Goal: Transaction & Acquisition: Purchase product/service

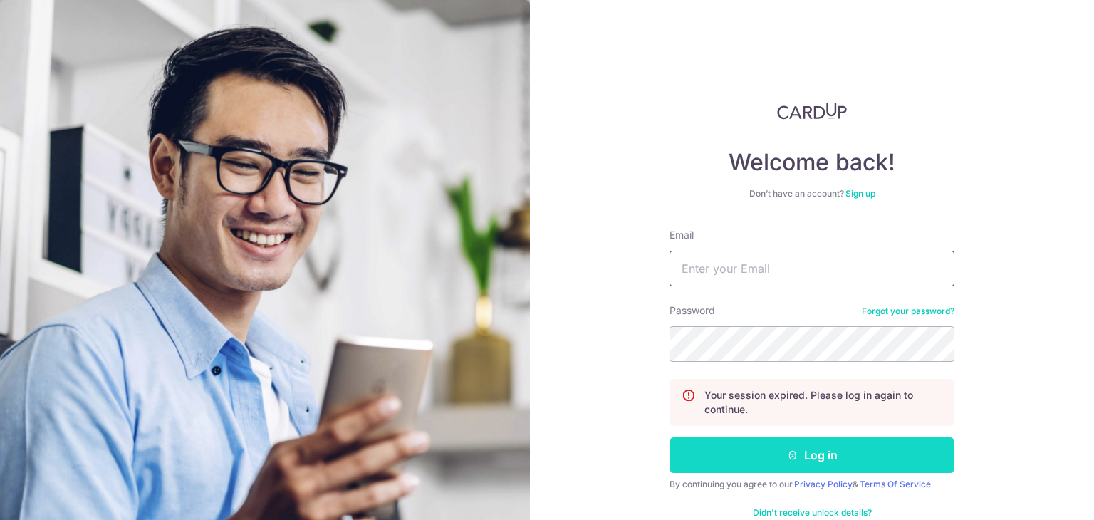
type input "[PERSON_NAME][EMAIL_ADDRESS][DOMAIN_NAME]"
click at [840, 459] on button "Log in" at bounding box center [811, 455] width 285 height 36
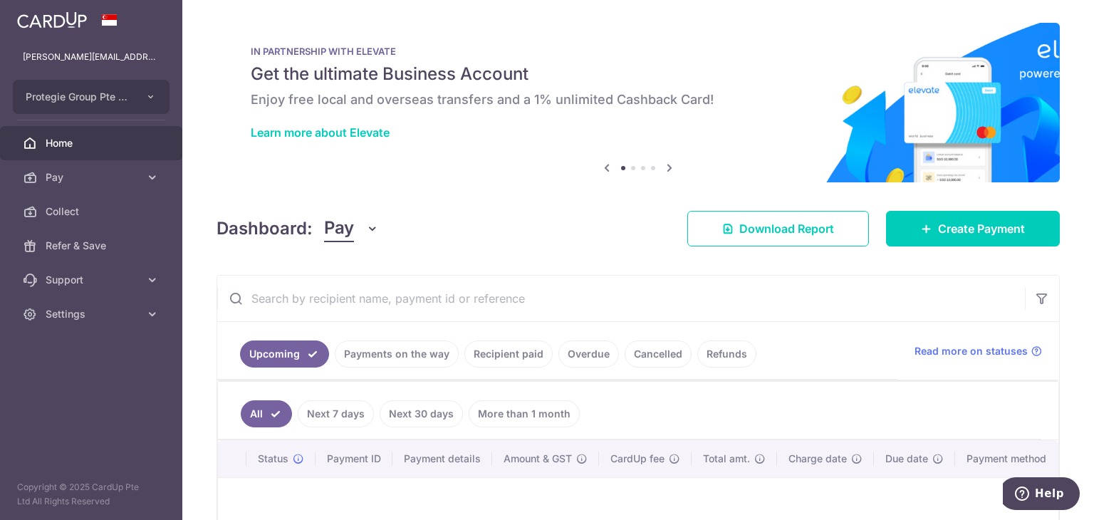
click at [504, 361] on link "Recipient paid" at bounding box center [508, 353] width 88 height 27
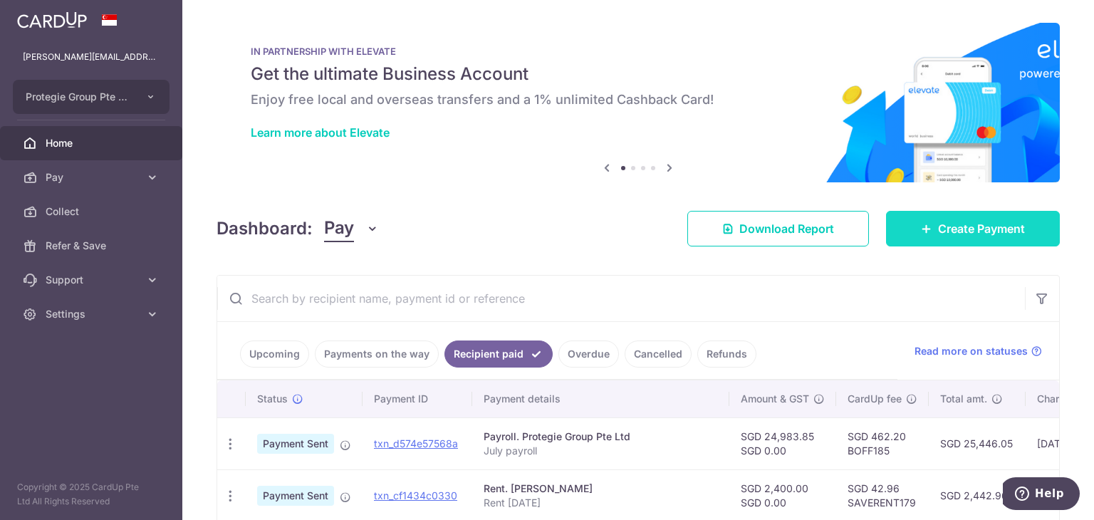
click at [938, 236] on span "Create Payment" at bounding box center [981, 228] width 87 height 17
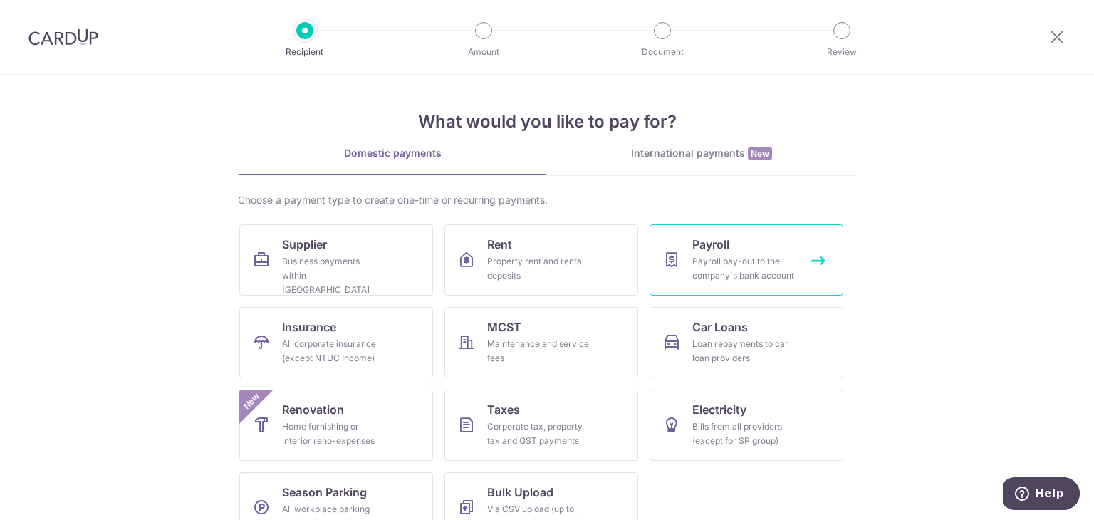
click at [715, 258] on div "Payroll pay-out to the company's bank account" at bounding box center [743, 268] width 103 height 28
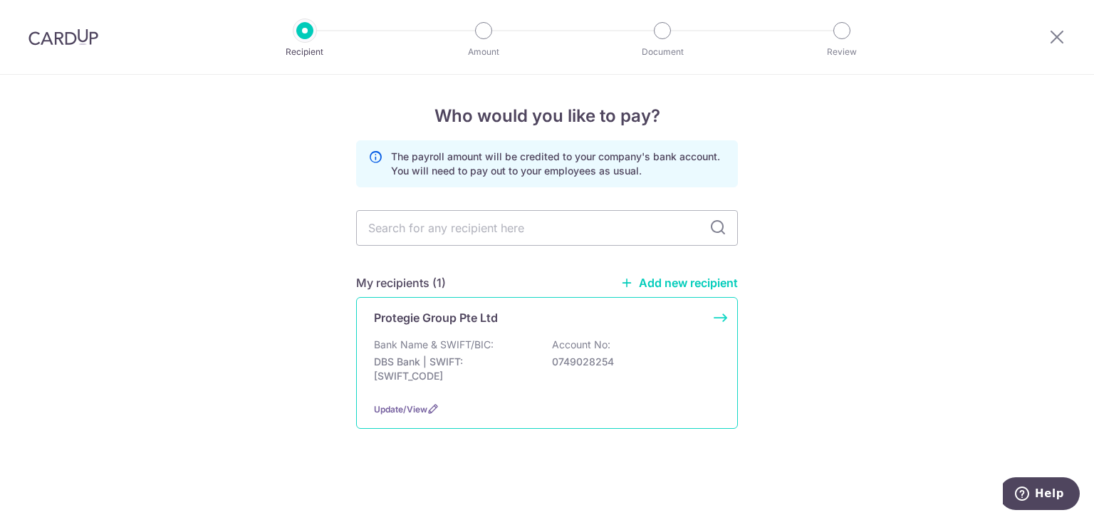
click at [588, 355] on p "0749028254" at bounding box center [632, 362] width 160 height 14
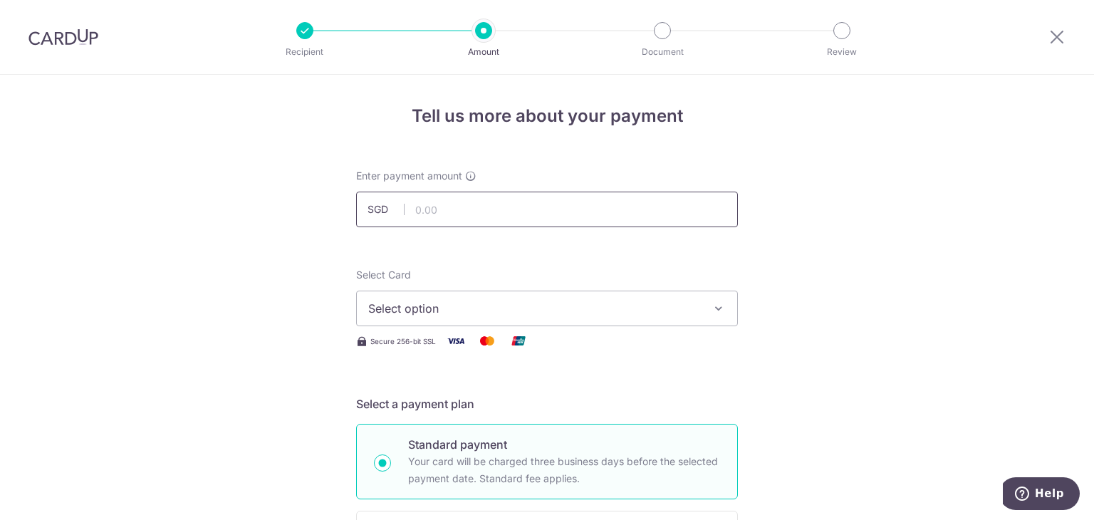
click at [444, 217] on input "text" at bounding box center [547, 210] width 382 height 36
paste input "25,278.99"
type input "25,278.99"
click at [494, 276] on div "Select Card Select option Add credit card Your Cards **** 9895 **** 9892 **** 0…" at bounding box center [547, 297] width 382 height 58
click at [533, 302] on span "Select option" at bounding box center [534, 308] width 332 height 17
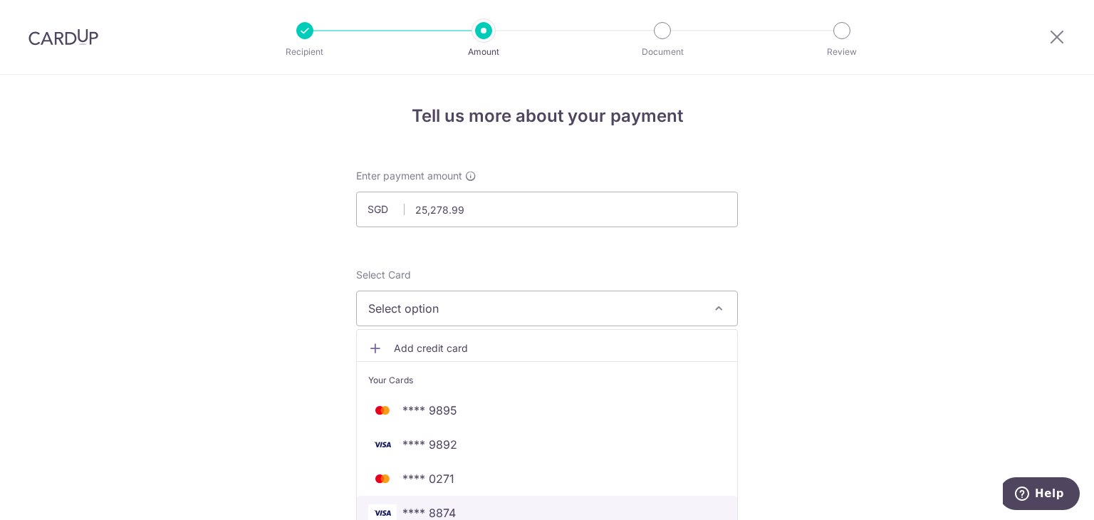
click at [470, 511] on span "**** 8874" at bounding box center [547, 512] width 358 height 17
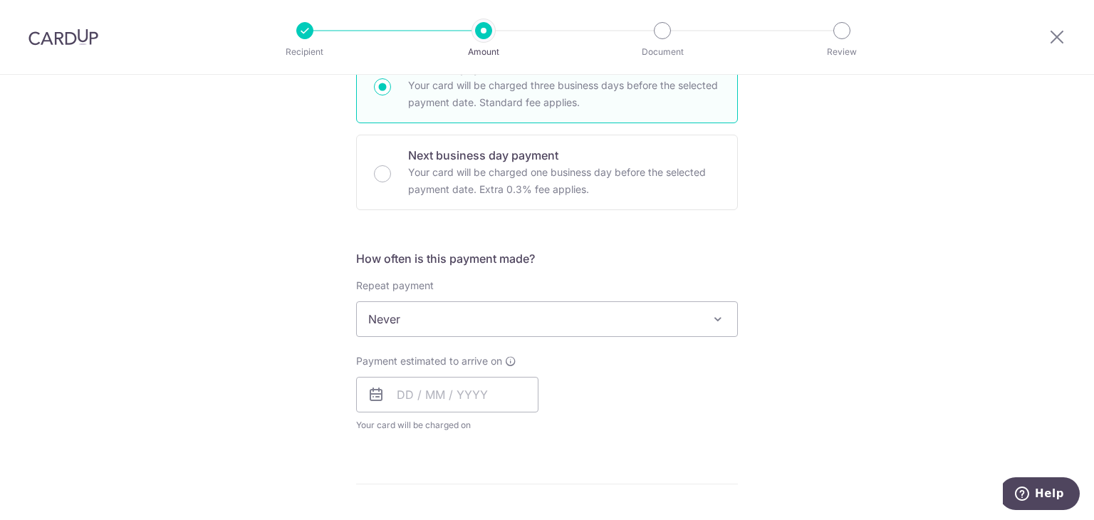
scroll to position [379, 0]
click at [496, 395] on input "text" at bounding box center [447, 392] width 182 height 36
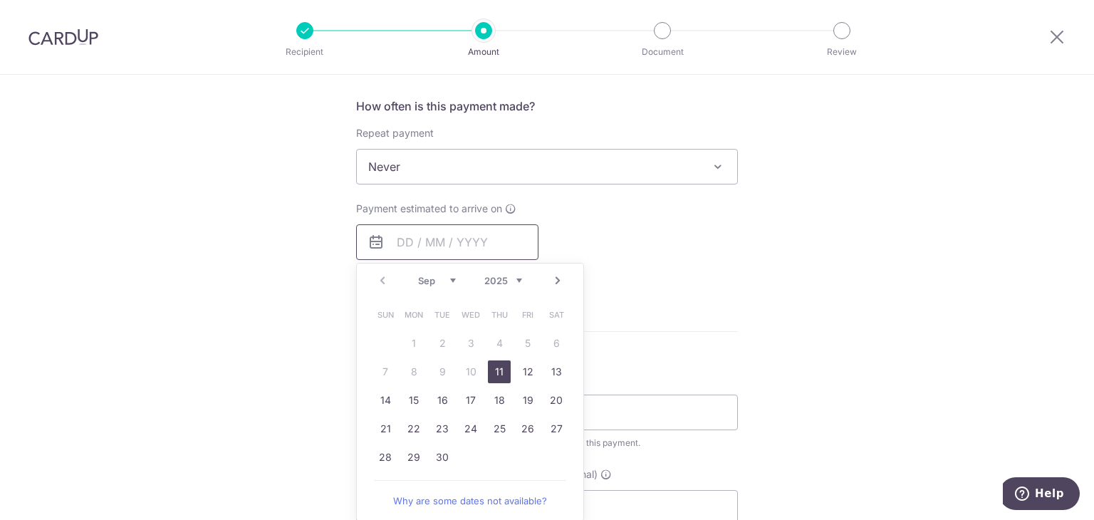
scroll to position [534, 0]
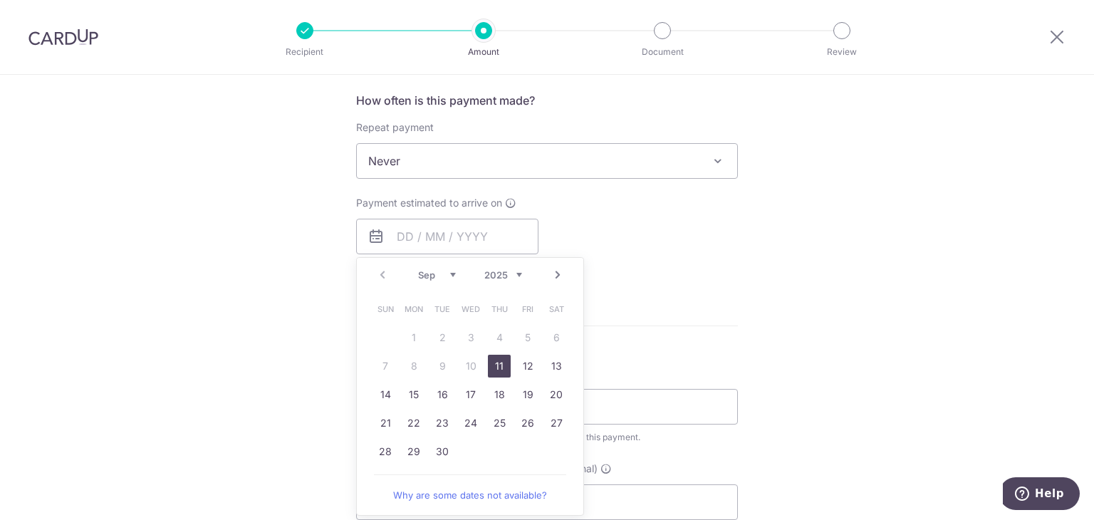
click at [494, 370] on link "11" at bounding box center [499, 366] width 23 height 23
type input "[DATE]"
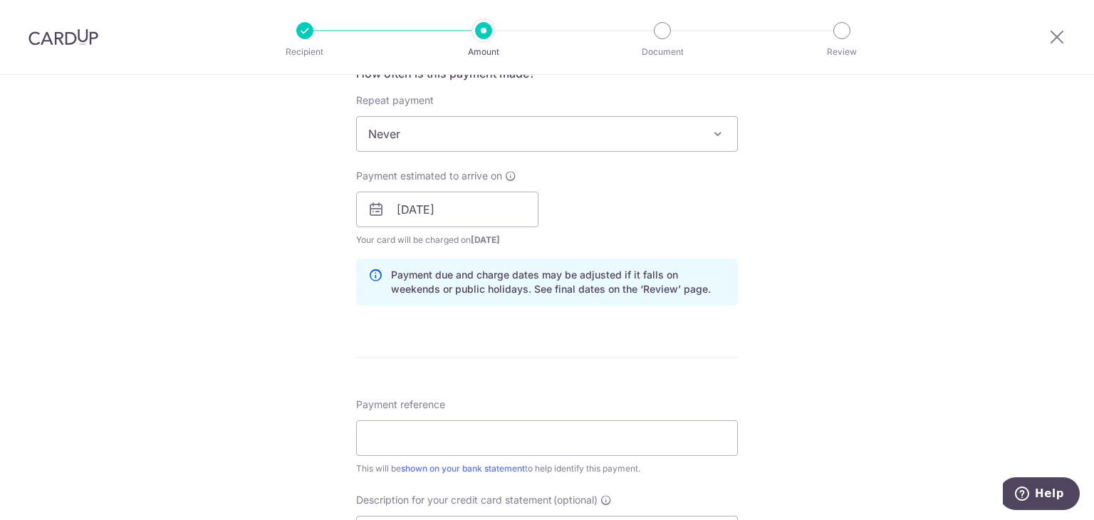
scroll to position [563, 0]
click at [524, 439] on input "Payment reference" at bounding box center [547, 437] width 382 height 36
click at [385, 437] on input "July payroll" at bounding box center [547, 437] width 382 height 36
drag, startPoint x: 459, startPoint y: 430, endPoint x: 296, endPoint y: 444, distance: 163.0
click at [296, 444] on div "Tell us more about your payment Enter payment amount SGD 25,278.99 25278.99 Sel…" at bounding box center [547, 226] width 1094 height 1428
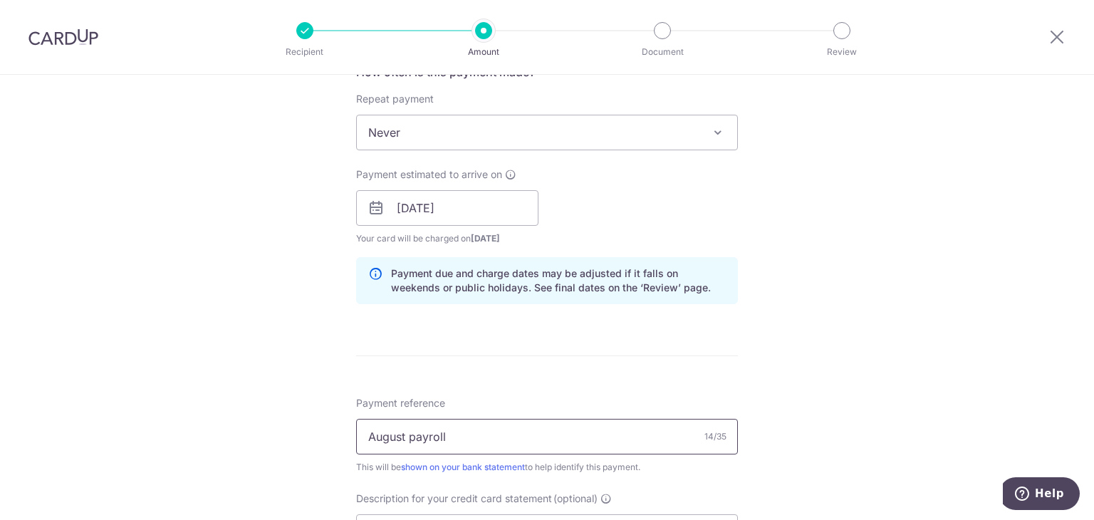
paste input "25,278.99"
type input "2"
click at [445, 387] on form "Enter payment amount SGD 25,278.99 25278.99 Select Card **** 8874 Add credit ca…" at bounding box center [547, 239] width 382 height 1267
click at [408, 436] on input "Payment reference" at bounding box center [547, 437] width 382 height 36
click at [387, 436] on input "July payroll" at bounding box center [547, 437] width 382 height 36
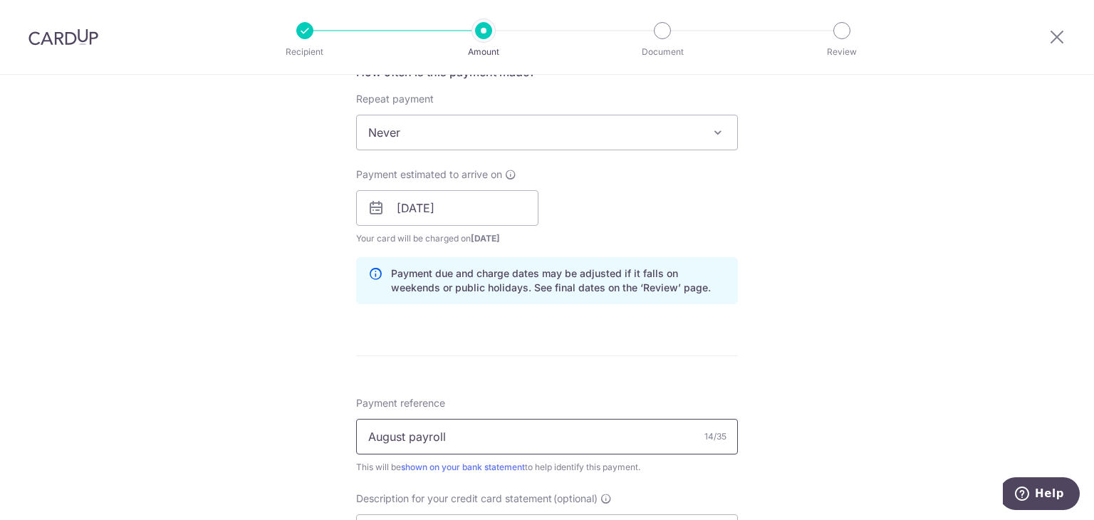
drag, startPoint x: 465, startPoint y: 432, endPoint x: 344, endPoint y: 444, distance: 121.8
click at [344, 444] on div "Tell us more about your payment Enter payment amount SGD 25,278.99 25278.99 Sel…" at bounding box center [547, 226] width 1094 height 1428
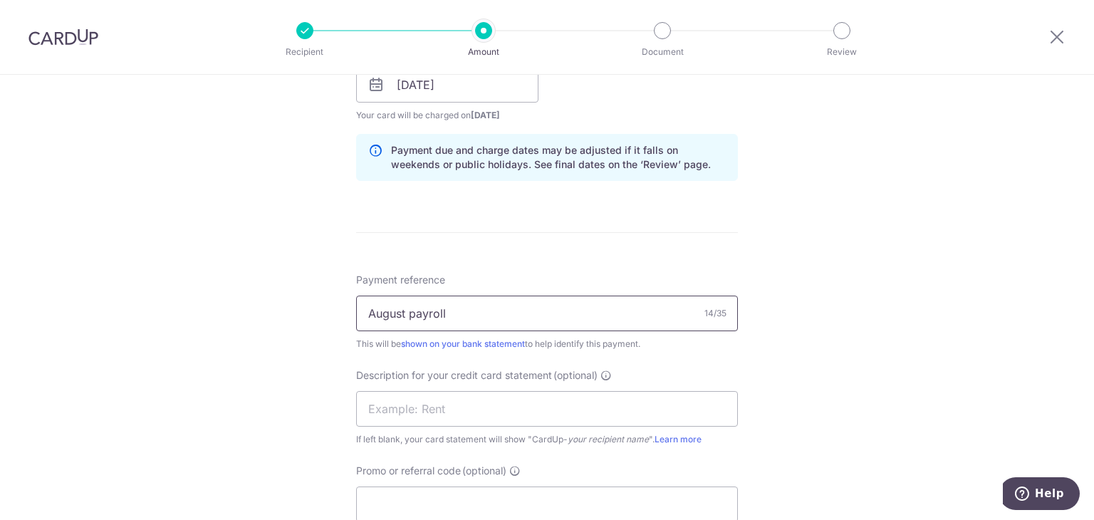
scroll to position [685, 0]
type input "August payroll"
click at [407, 410] on input "text" at bounding box center [547, 410] width 382 height 36
paste input "August payroll"
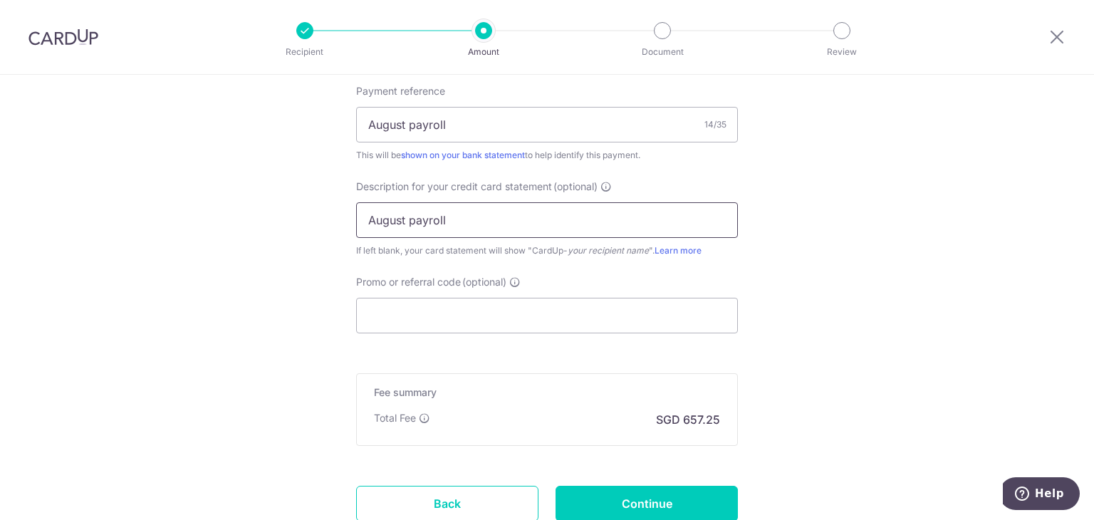
scroll to position [877, 0]
type input "August payroll"
click at [459, 321] on input "Promo or referral code (optional)" at bounding box center [547, 314] width 382 height 36
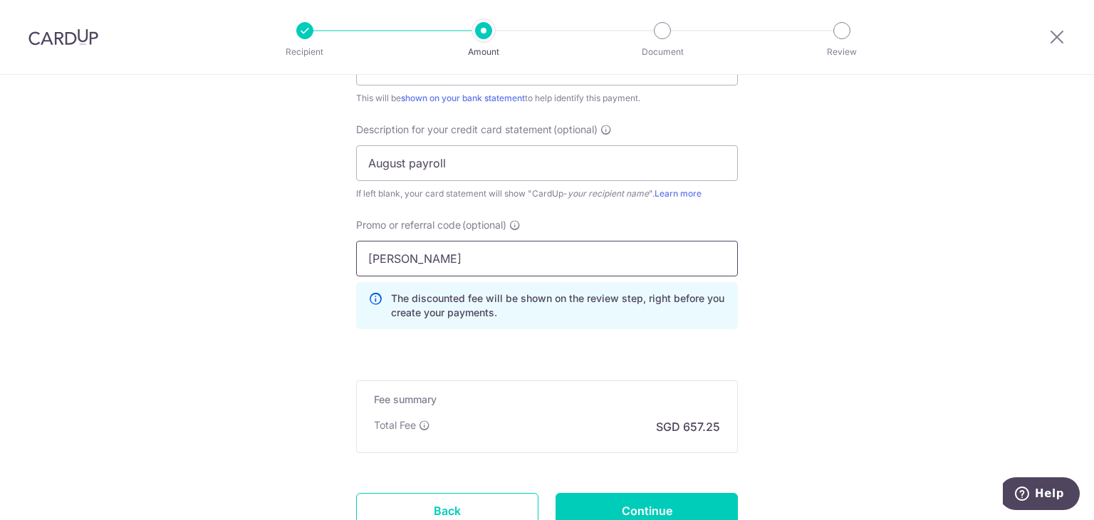
scroll to position [932, 0]
type input "B"
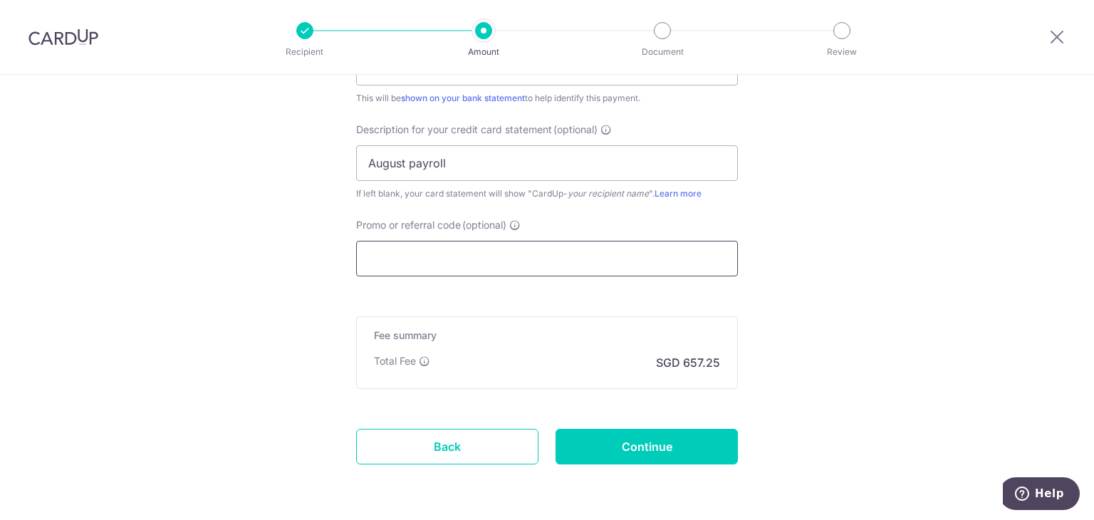
paste input "BOFF185"
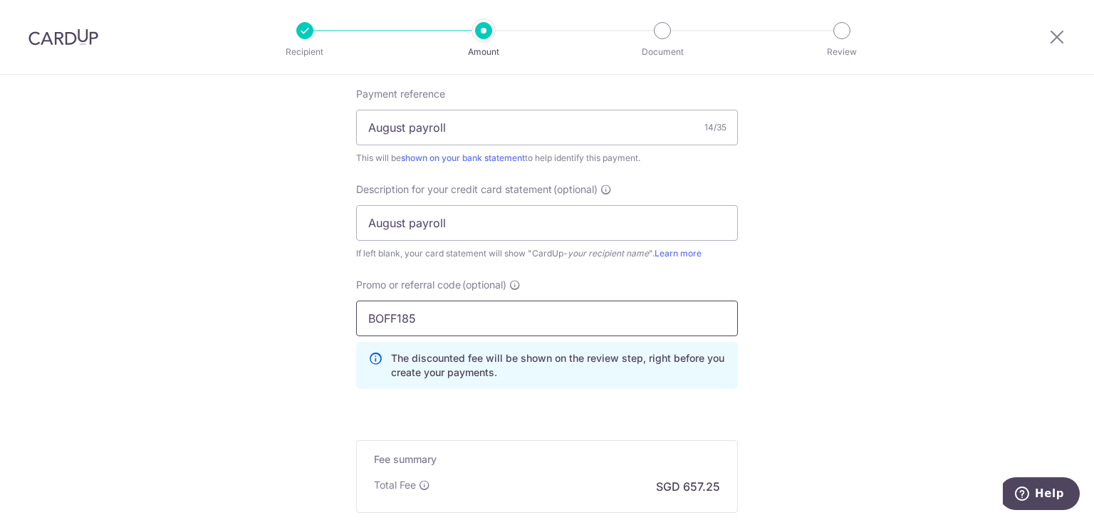
scroll to position [1045, 0]
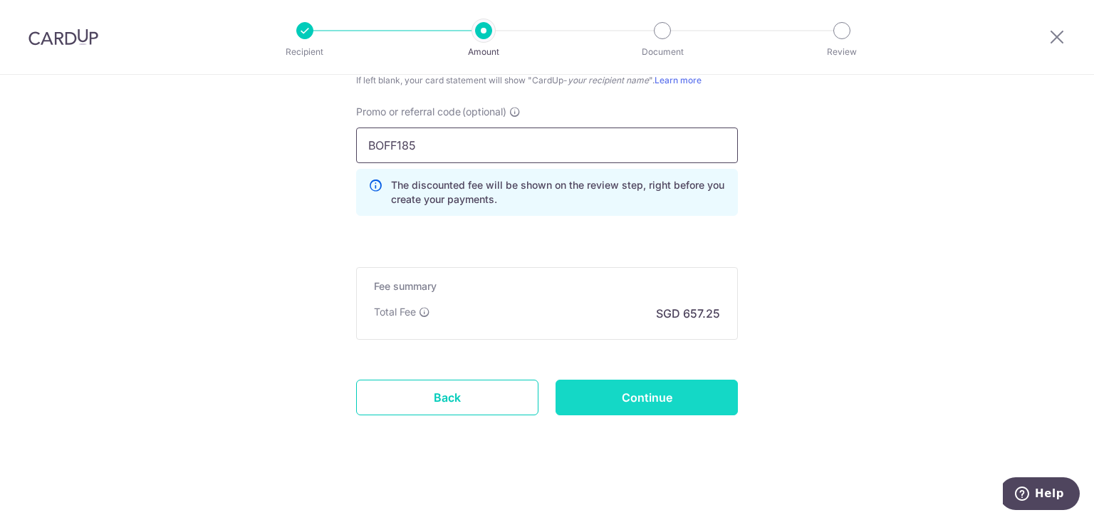
type input "BOFF185"
click at [588, 408] on input "Continue" at bounding box center [647, 398] width 182 height 36
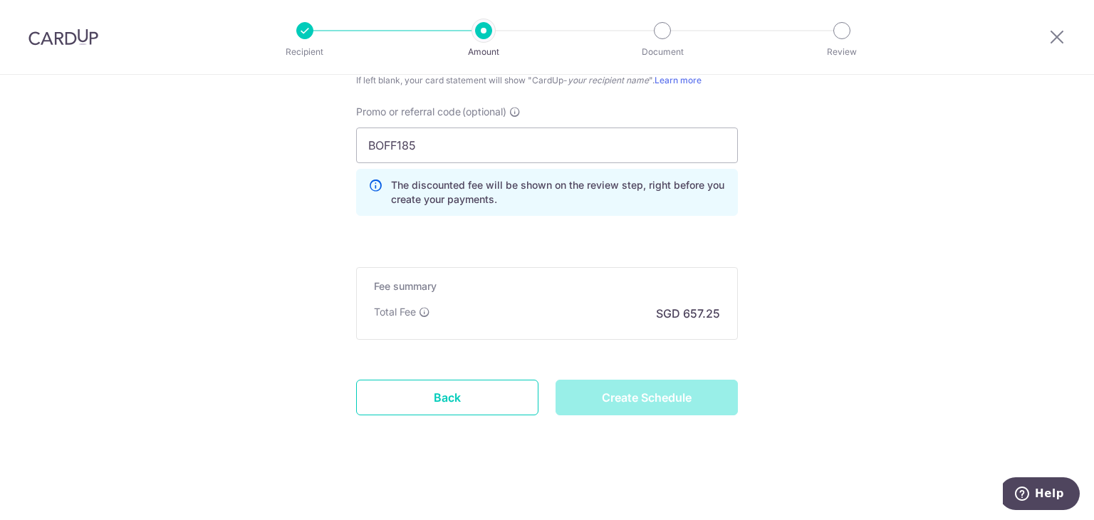
type input "Create Schedule"
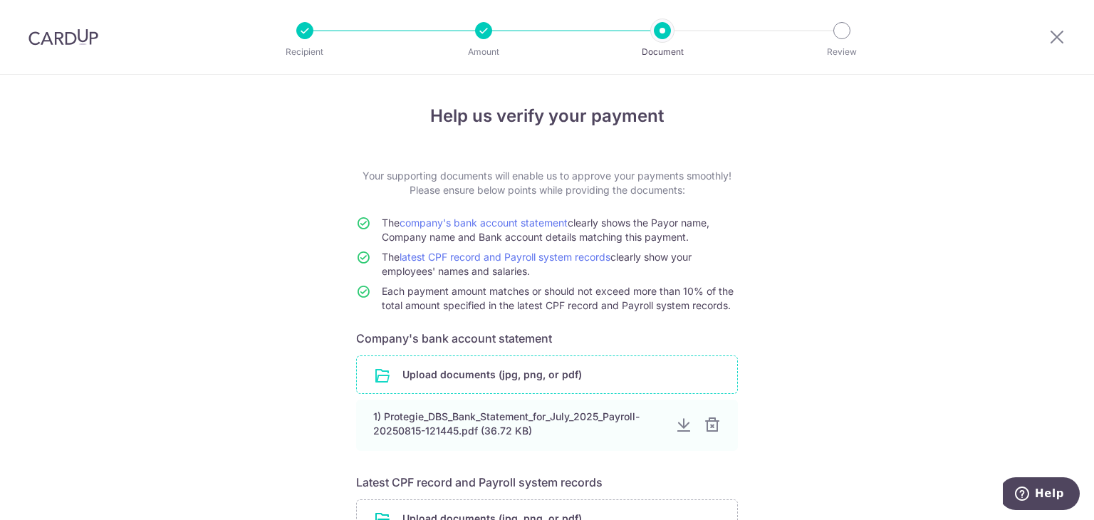
click at [514, 384] on input "file" at bounding box center [547, 374] width 380 height 37
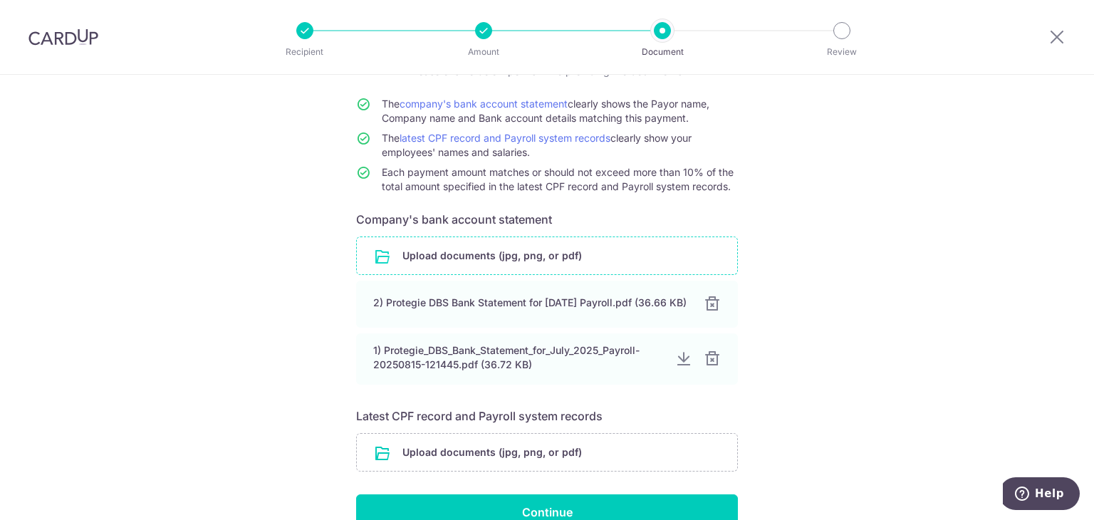
scroll to position [120, 0]
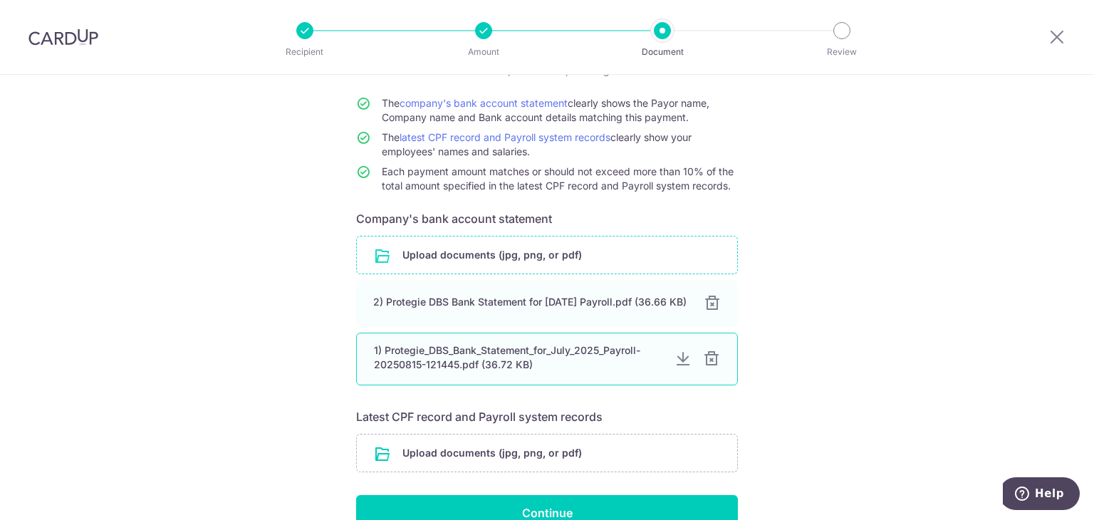
click at [704, 363] on div at bounding box center [711, 358] width 17 height 17
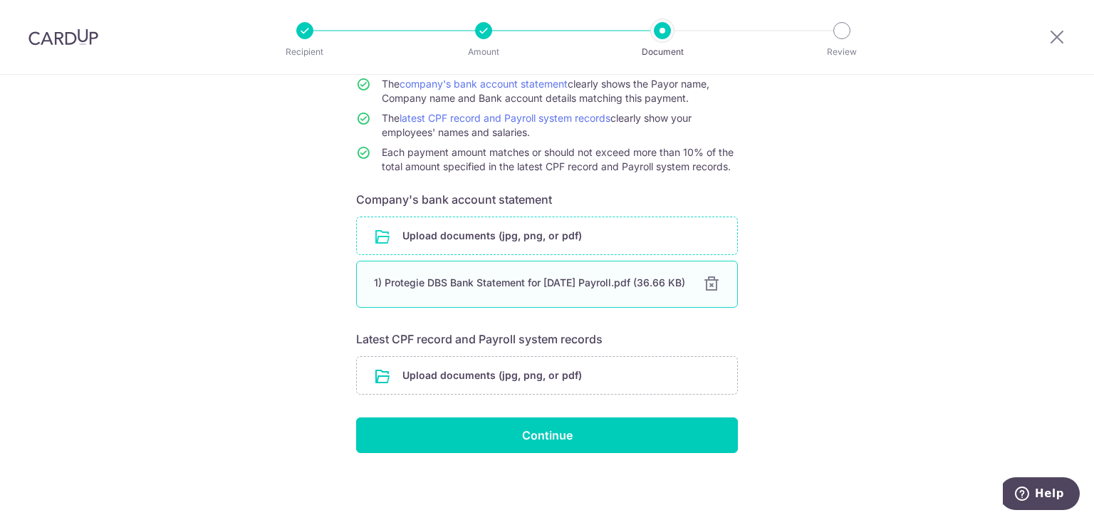
scroll to position [145, 0]
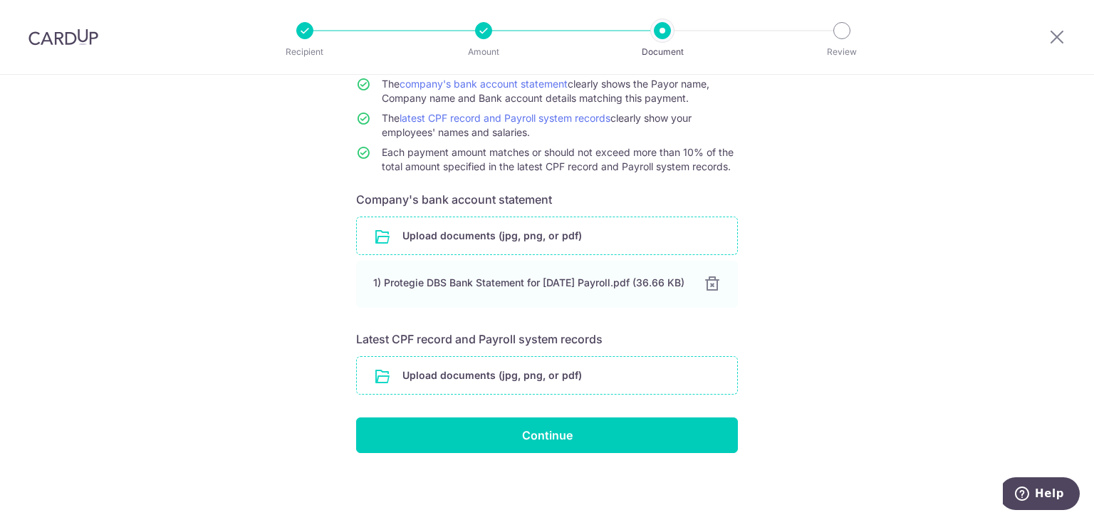
click at [621, 369] on input "file" at bounding box center [547, 375] width 380 height 37
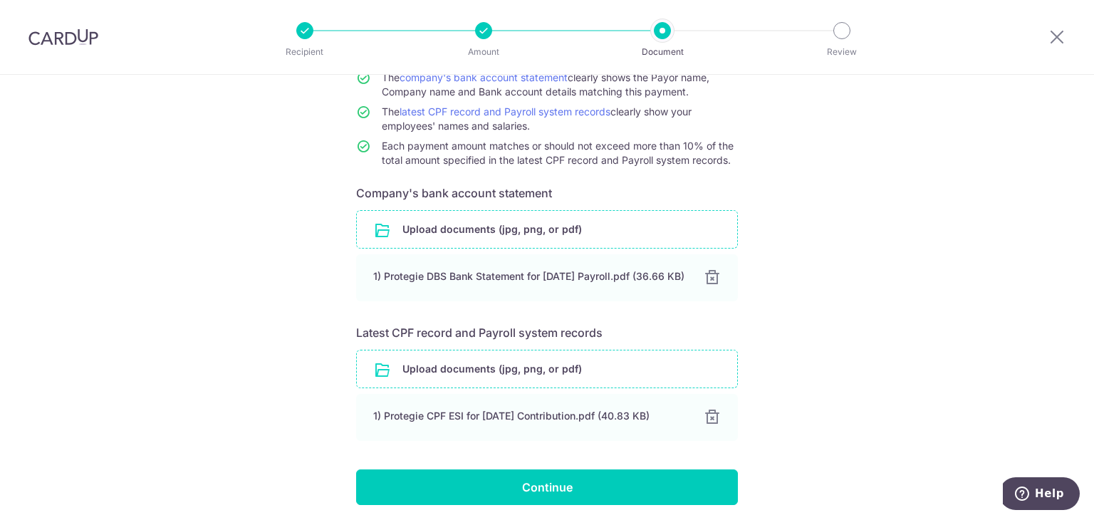
click at [672, 377] on input "file" at bounding box center [547, 368] width 380 height 37
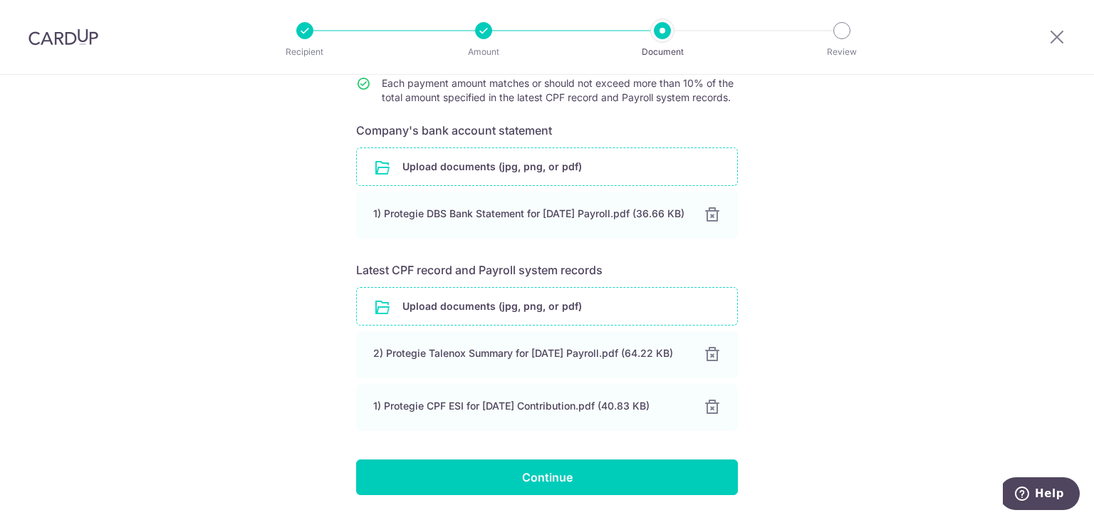
scroll to position [264, 0]
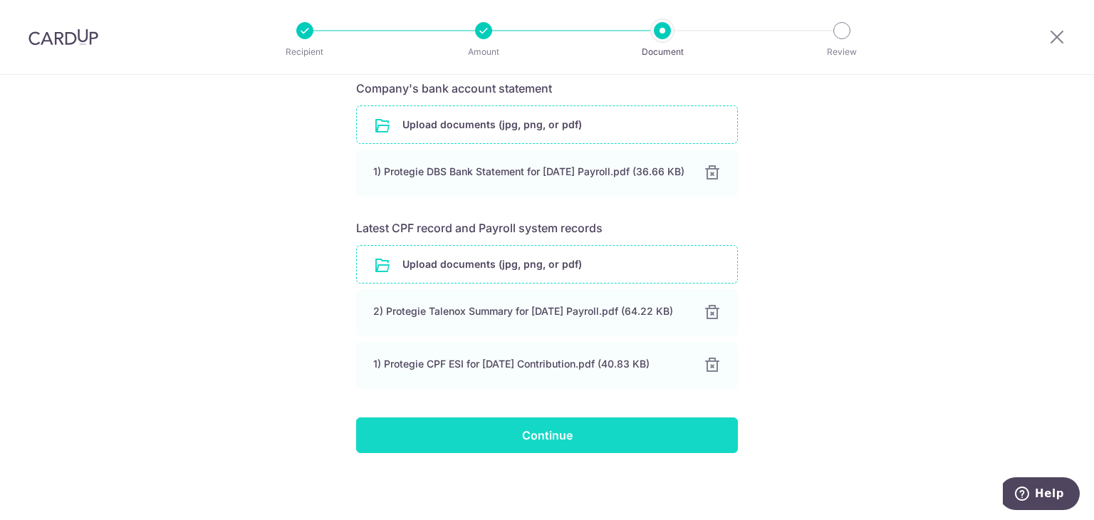
click at [621, 426] on input "Continue" at bounding box center [547, 435] width 382 height 36
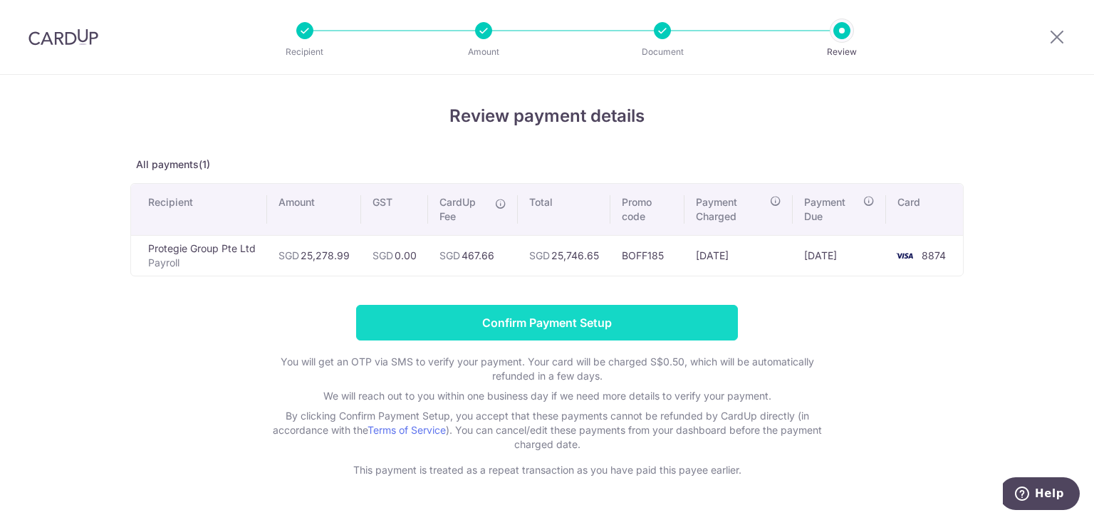
click at [510, 318] on input "Confirm Payment Setup" at bounding box center [547, 323] width 382 height 36
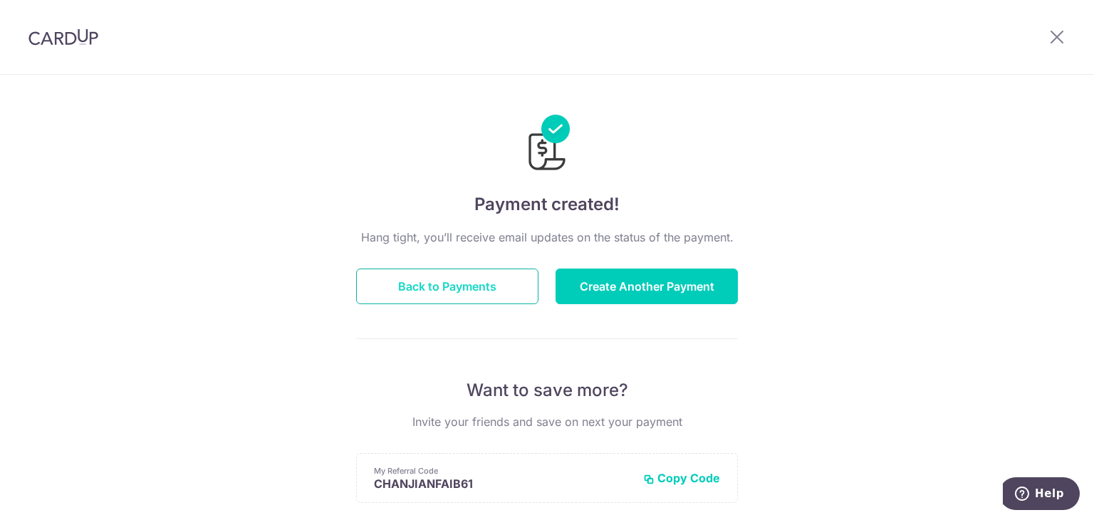
click at [479, 288] on button "Back to Payments" at bounding box center [447, 287] width 182 height 36
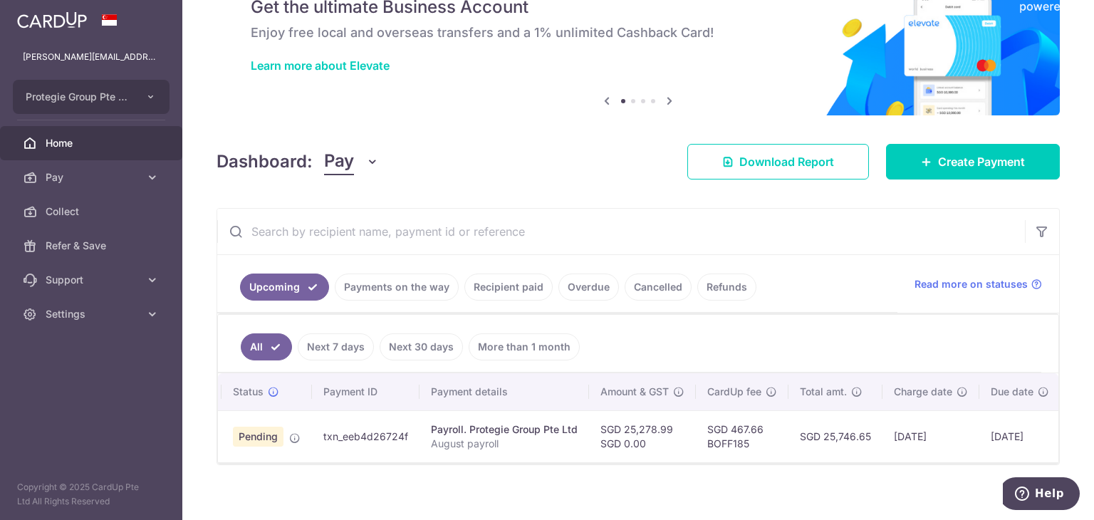
scroll to position [84, 0]
